Goal: Find specific page/section: Find specific page/section

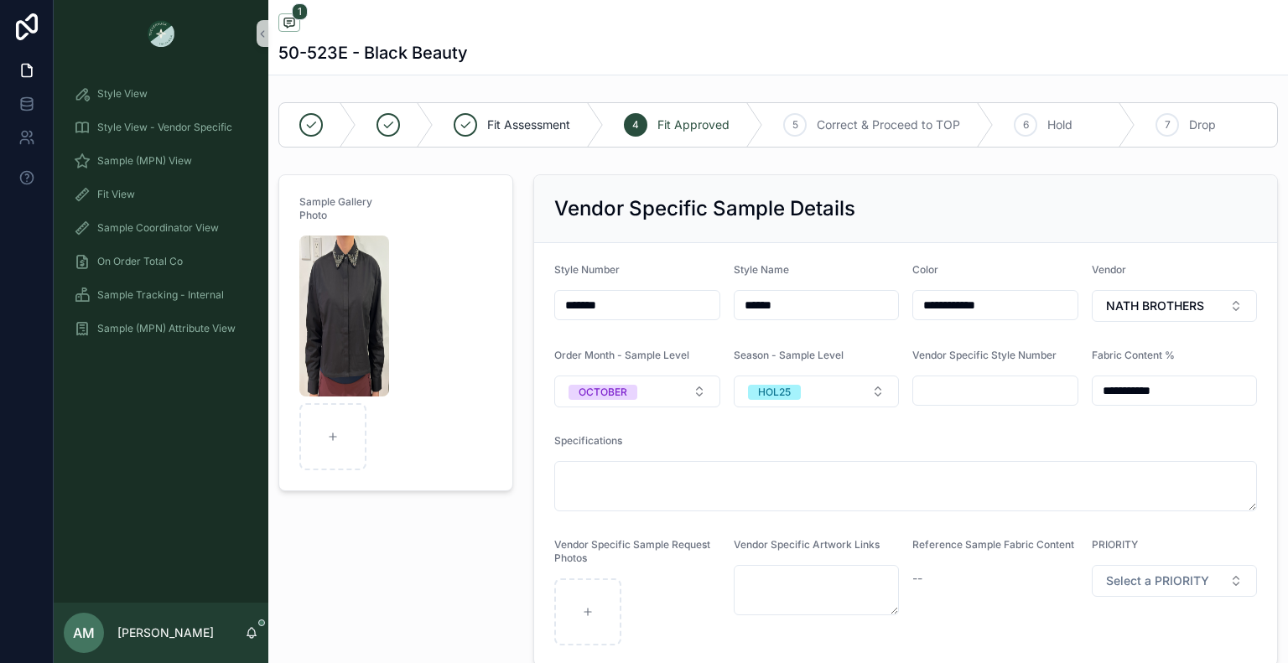
scroll to position [872, 0]
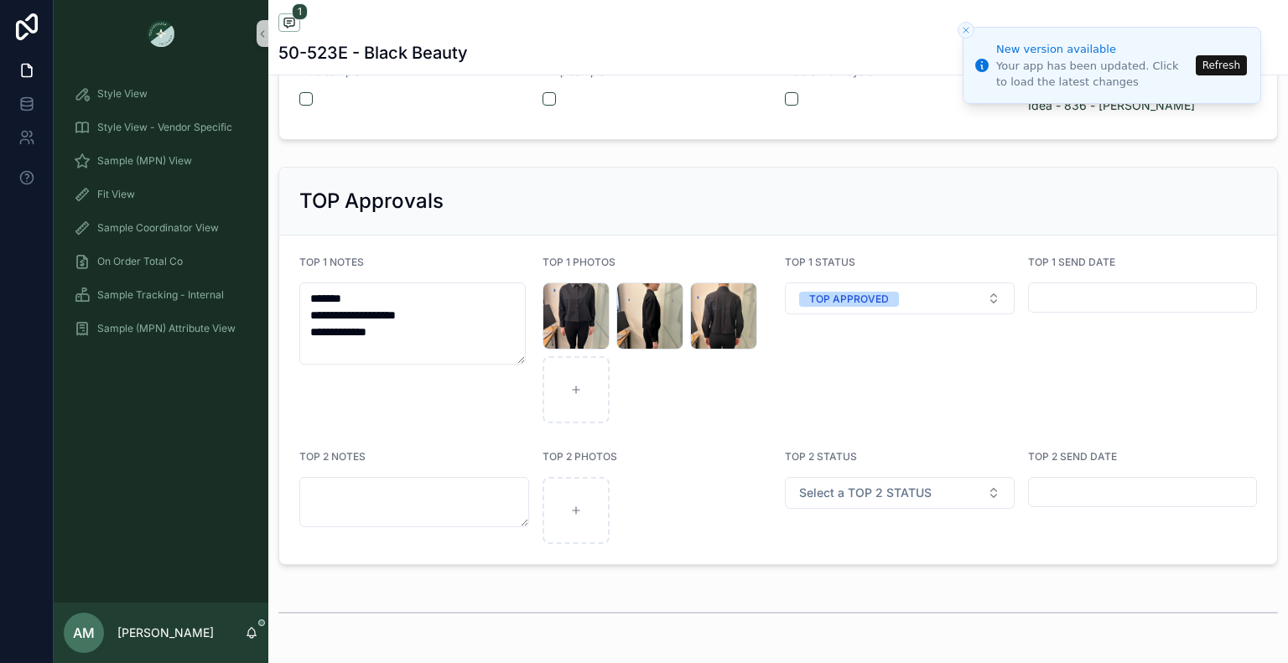
click at [1223, 65] on button "Refresh" at bounding box center [1221, 65] width 51 height 20
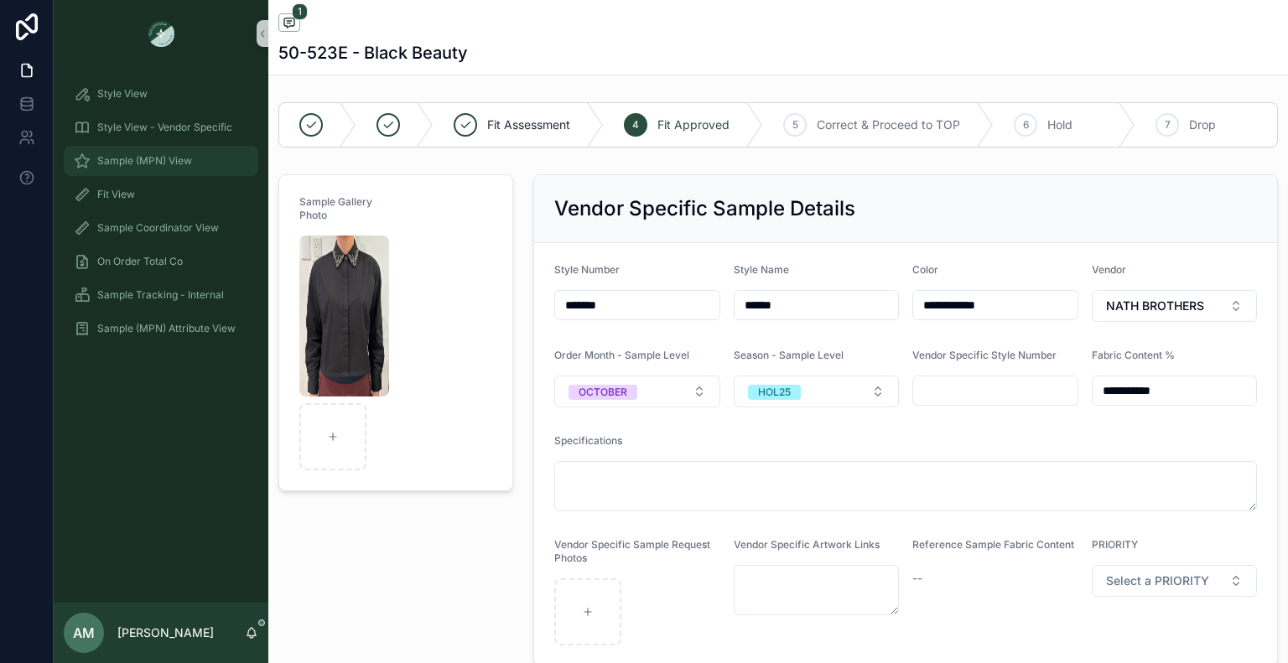
drag, startPoint x: 204, startPoint y: 161, endPoint x: 214, endPoint y: 162, distance: 10.1
click at [204, 161] on div "Sample (MPN) View" at bounding box center [161, 161] width 174 height 27
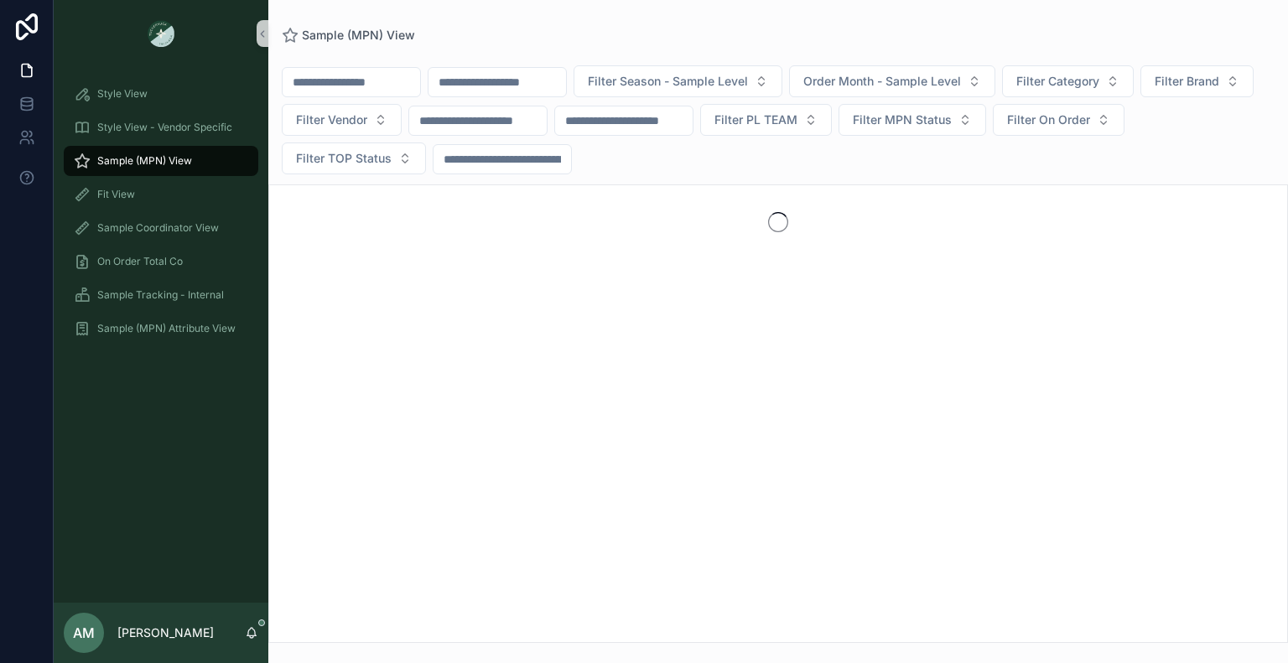
click at [543, 90] on div "scrollable content" at bounding box center [497, 82] width 139 height 30
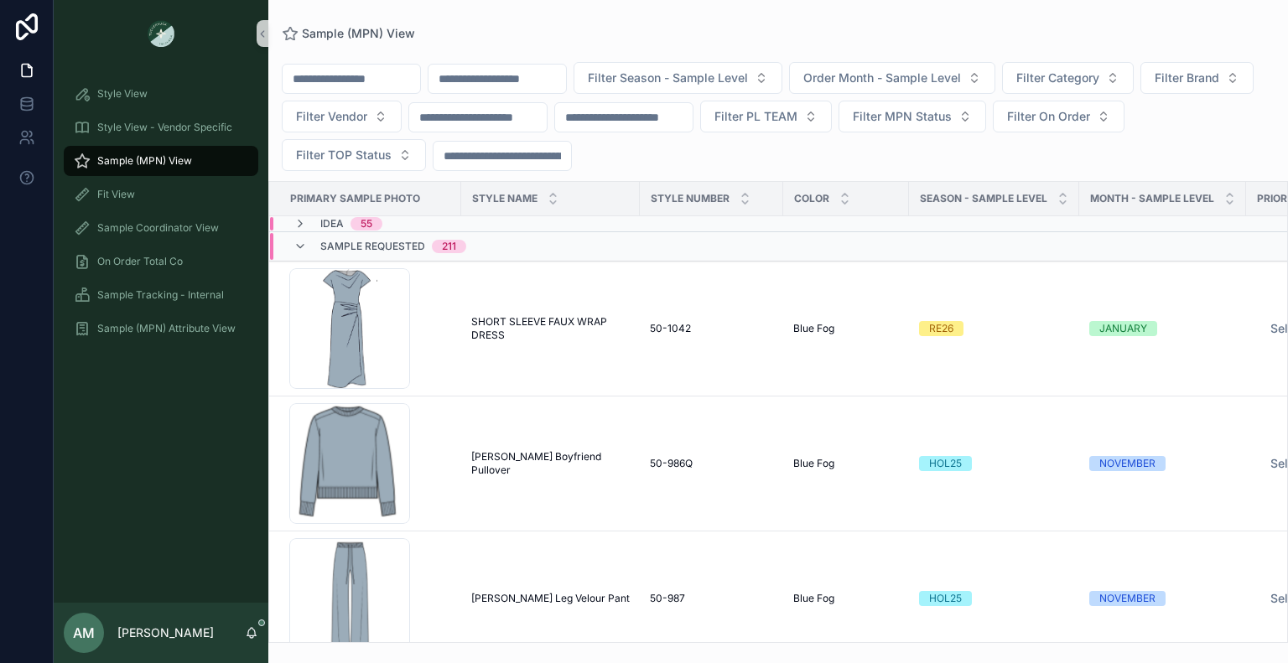
click at [542, 90] on input "scrollable content" at bounding box center [497, 78] width 138 height 23
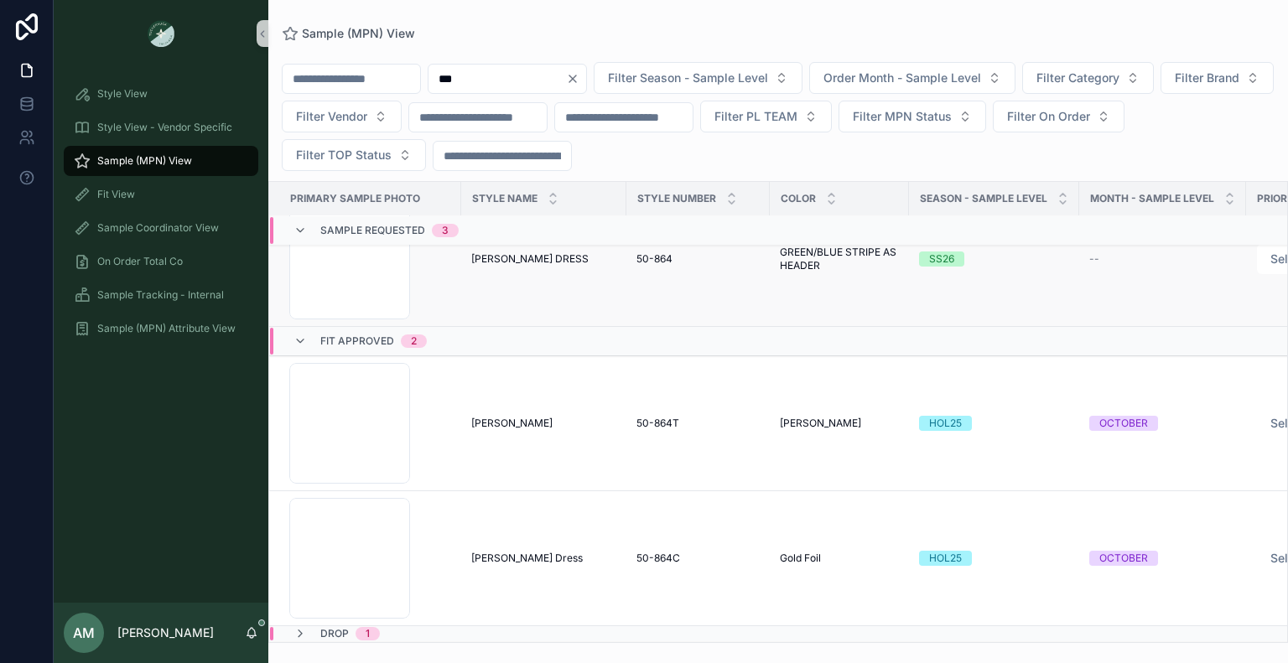
scroll to position [334, 0]
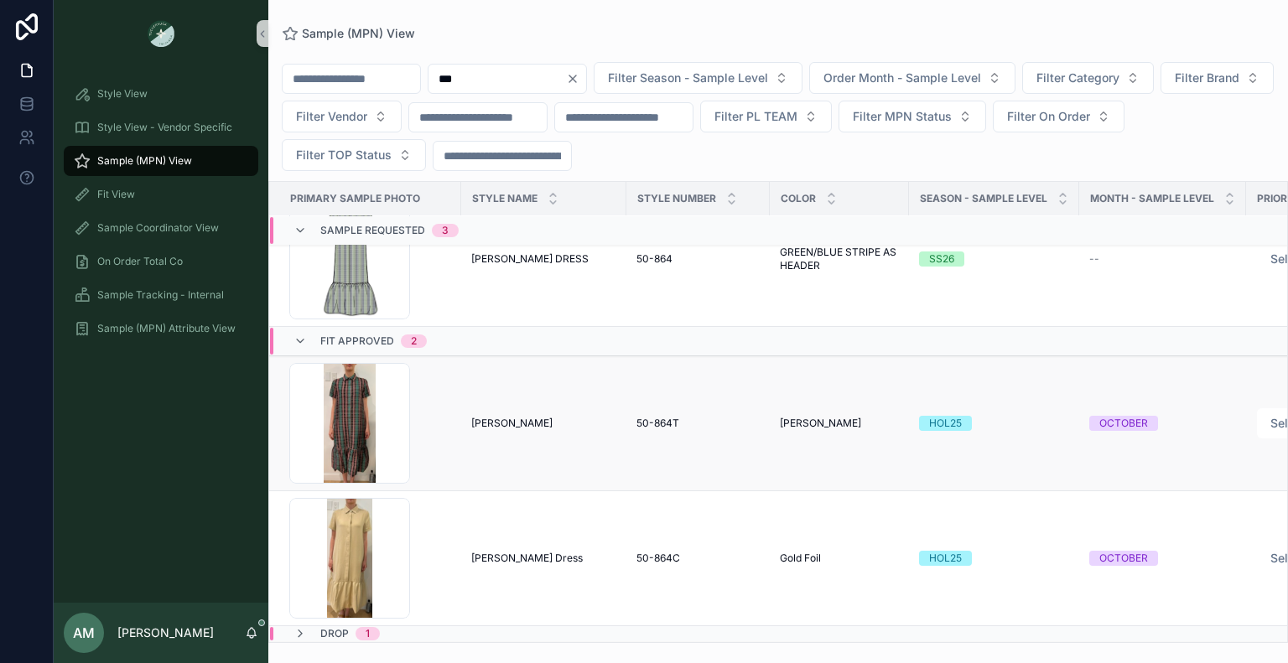
type input "***"
click at [569, 417] on div "[PERSON_NAME] [PERSON_NAME]" at bounding box center [543, 423] width 145 height 13
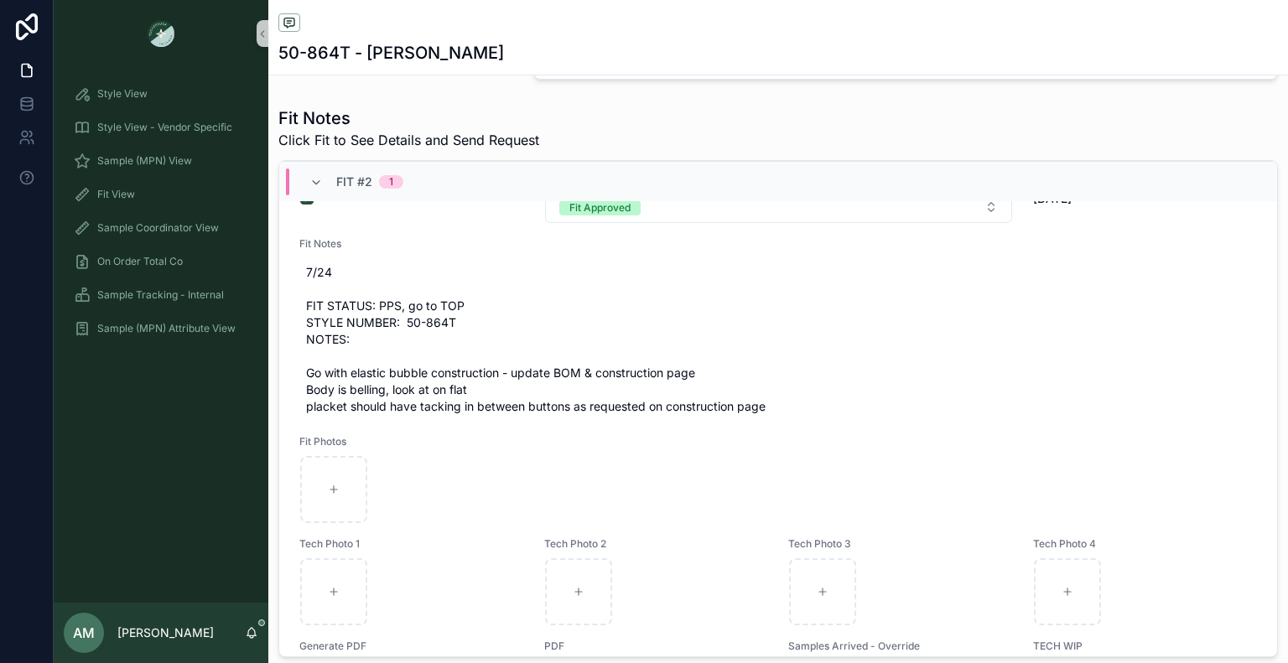
scroll to position [788, 0]
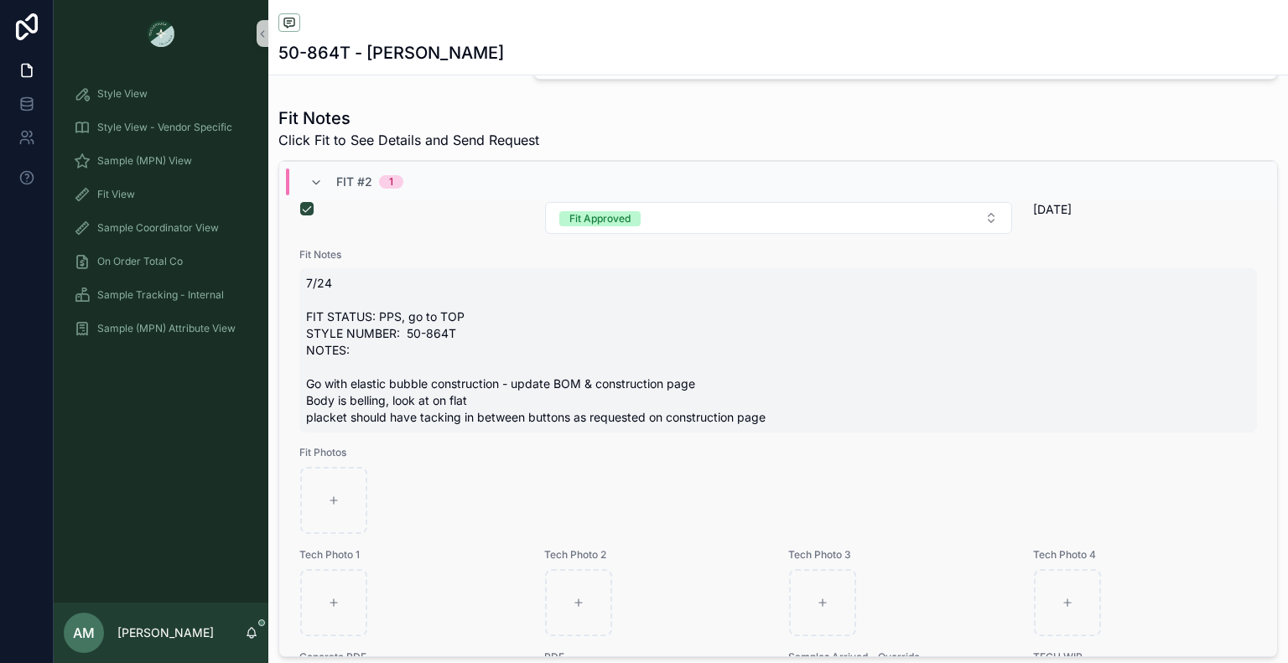
drag, startPoint x: 306, startPoint y: 314, endPoint x: 428, endPoint y: 323, distance: 121.9
click at [428, 323] on span "7/24 FIT STATUS: PPS, go to TOP STYLE NUMBER: 50-864T NOTES: Go with elastic bu…" at bounding box center [778, 350] width 944 height 151
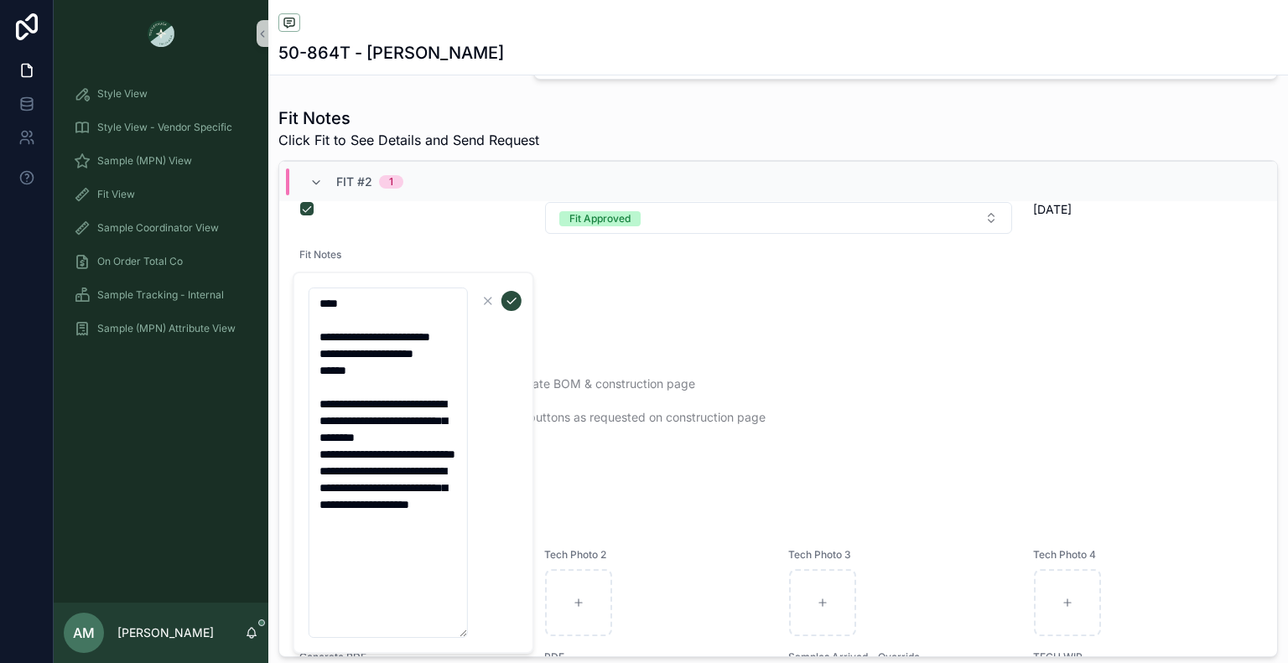
drag, startPoint x: 319, startPoint y: 299, endPoint x: 454, endPoint y: 593, distance: 323.1
click at [454, 593] on textarea "**********" at bounding box center [388, 463] width 159 height 351
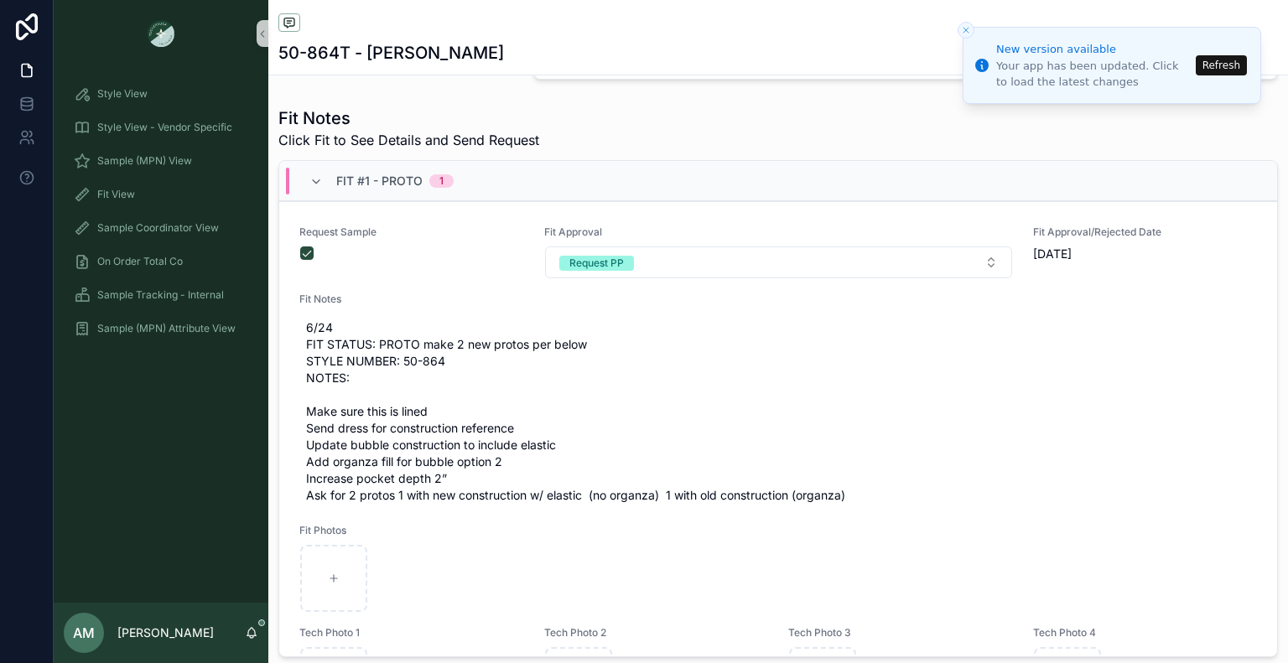
click at [1212, 61] on button "Refresh" at bounding box center [1221, 65] width 51 height 20
